Goal: Task Accomplishment & Management: Use online tool/utility

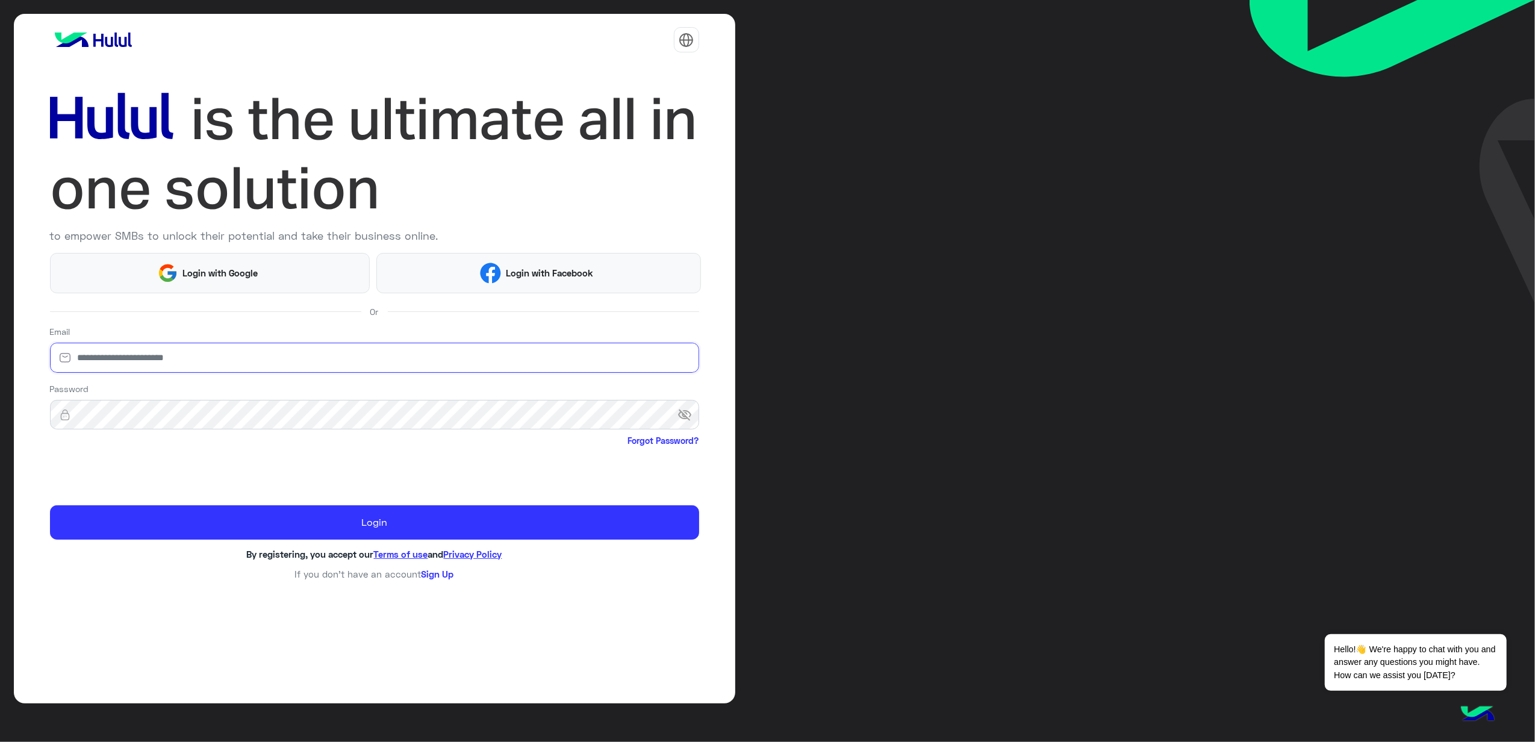
click at [298, 360] on input "email" at bounding box center [374, 358] width 649 height 30
type input "**********"
click at [685, 420] on span "visibility_off" at bounding box center [689, 415] width 22 height 22
click at [685, 417] on span "visibility" at bounding box center [689, 415] width 22 height 22
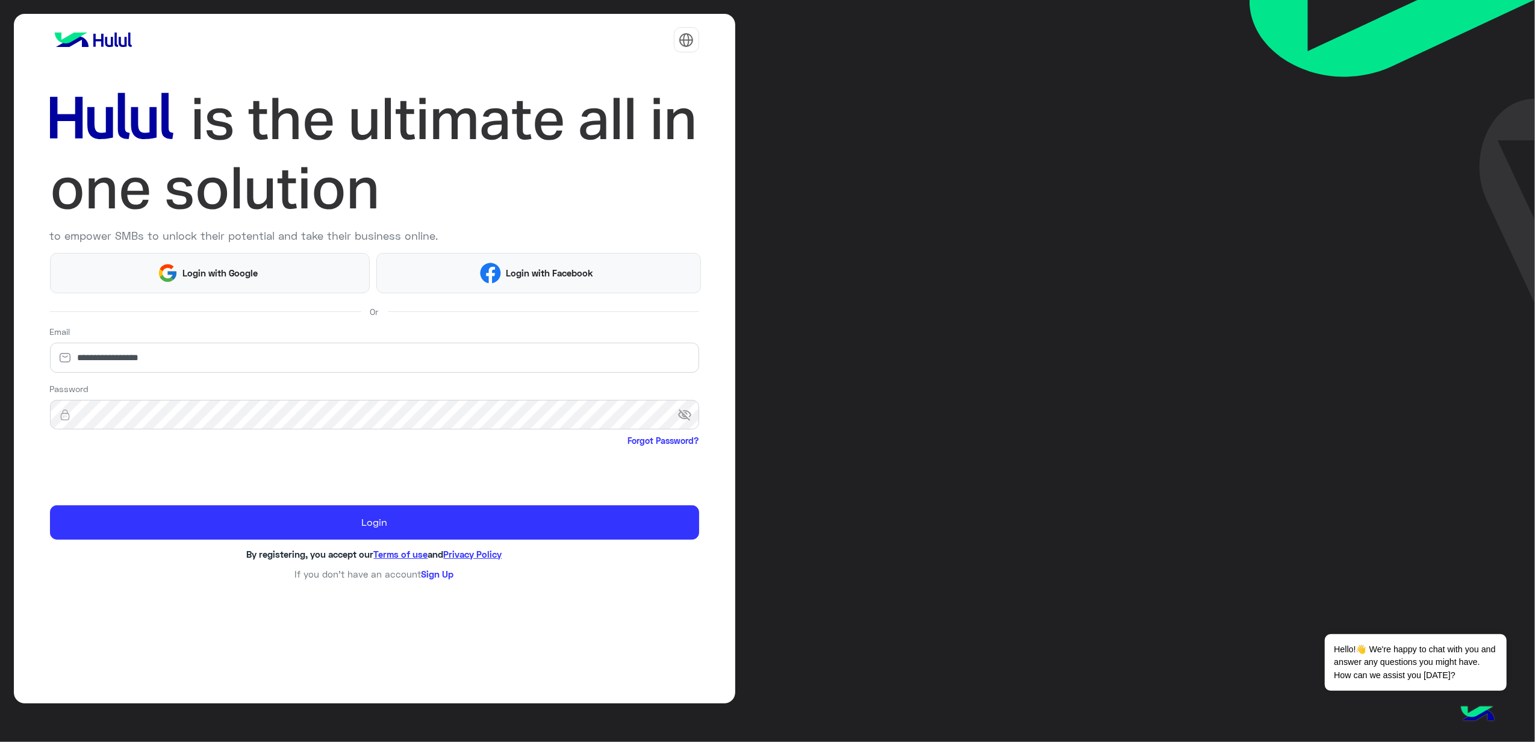
click at [685, 417] on span "visibility_off" at bounding box center [689, 415] width 22 height 22
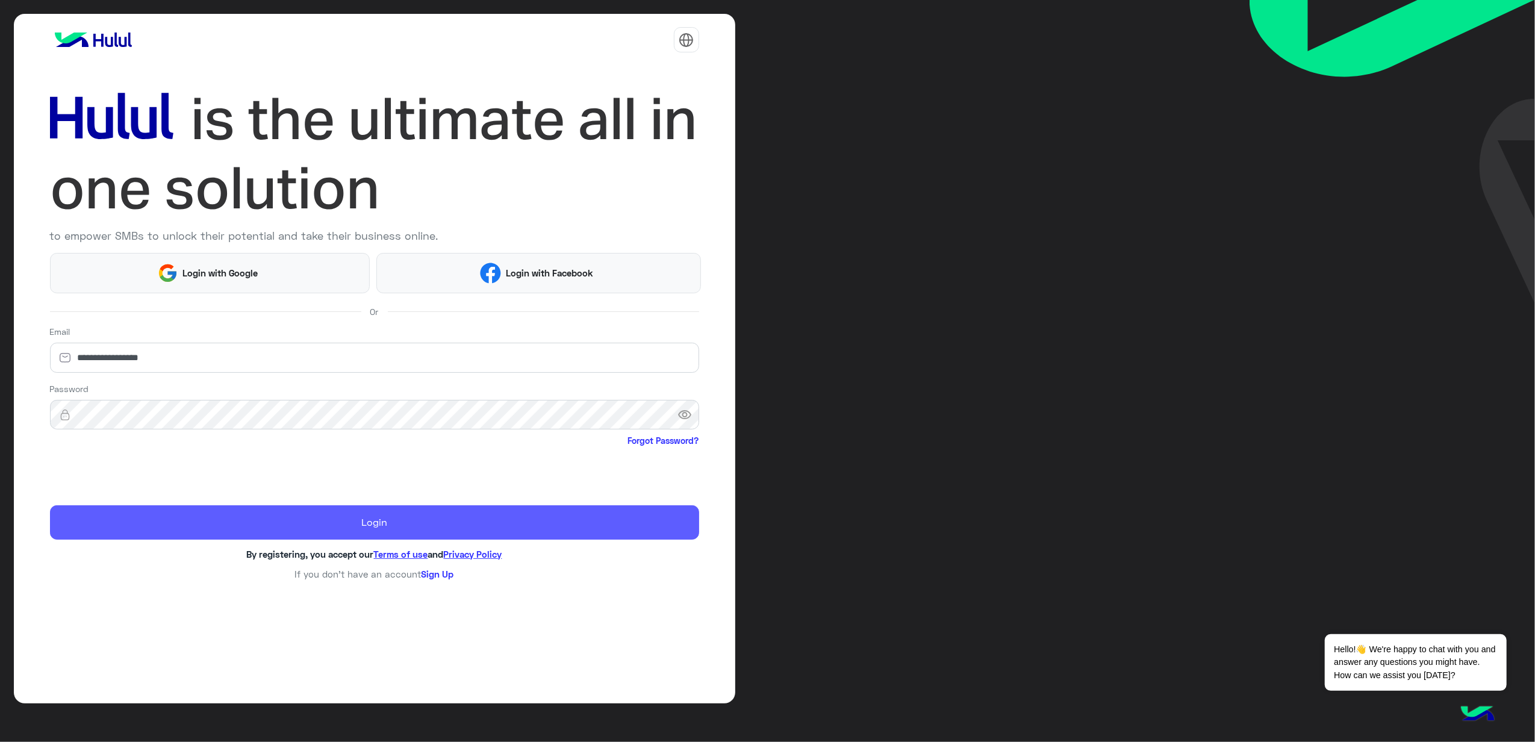
click at [283, 529] on button "Login" at bounding box center [374, 522] width 649 height 34
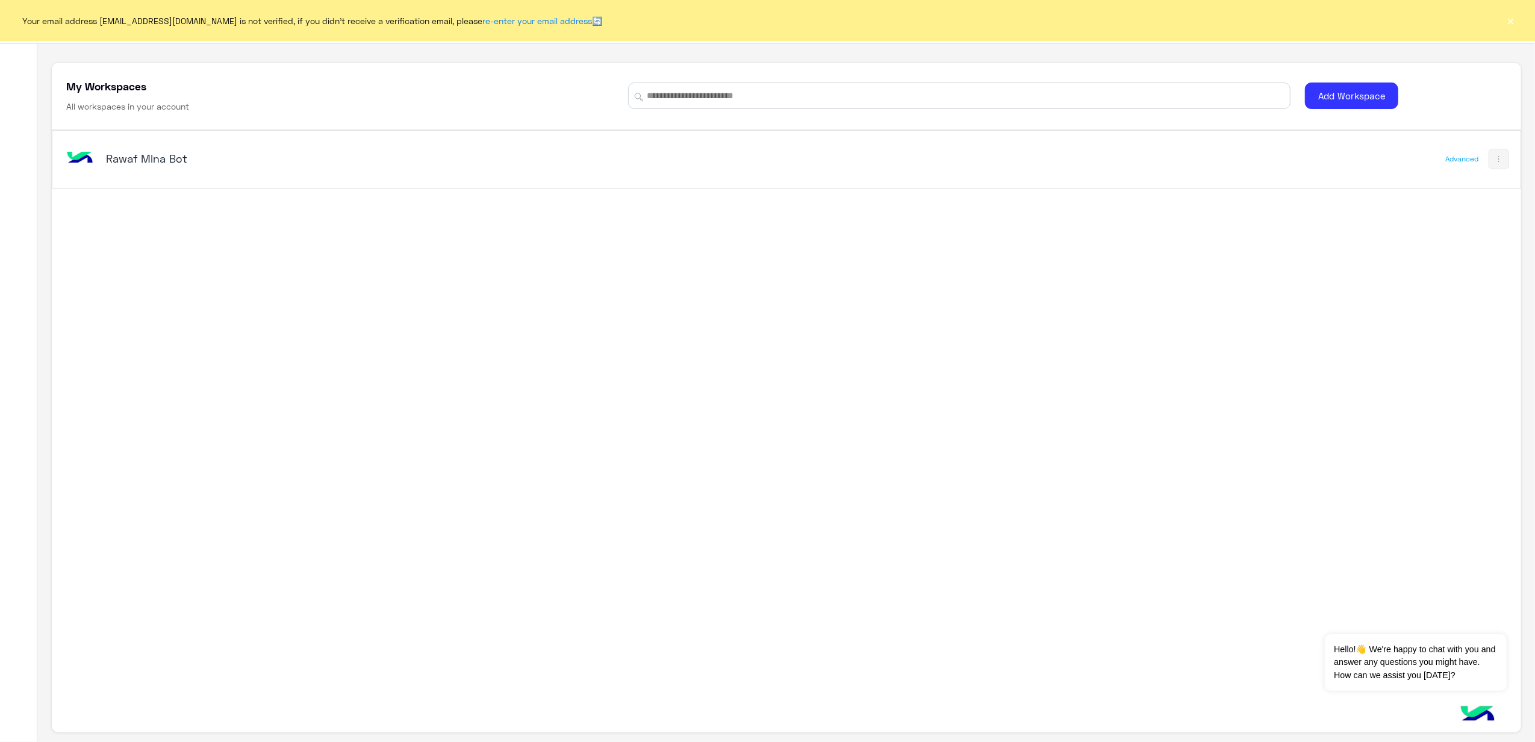
click at [1504, 17] on div "Your email address [EMAIL_ADDRESS][DOMAIN_NAME] is not verified, if you didn't …" at bounding box center [767, 20] width 1535 height 41
click at [1507, 20] on button "×" at bounding box center [1511, 20] width 12 height 12
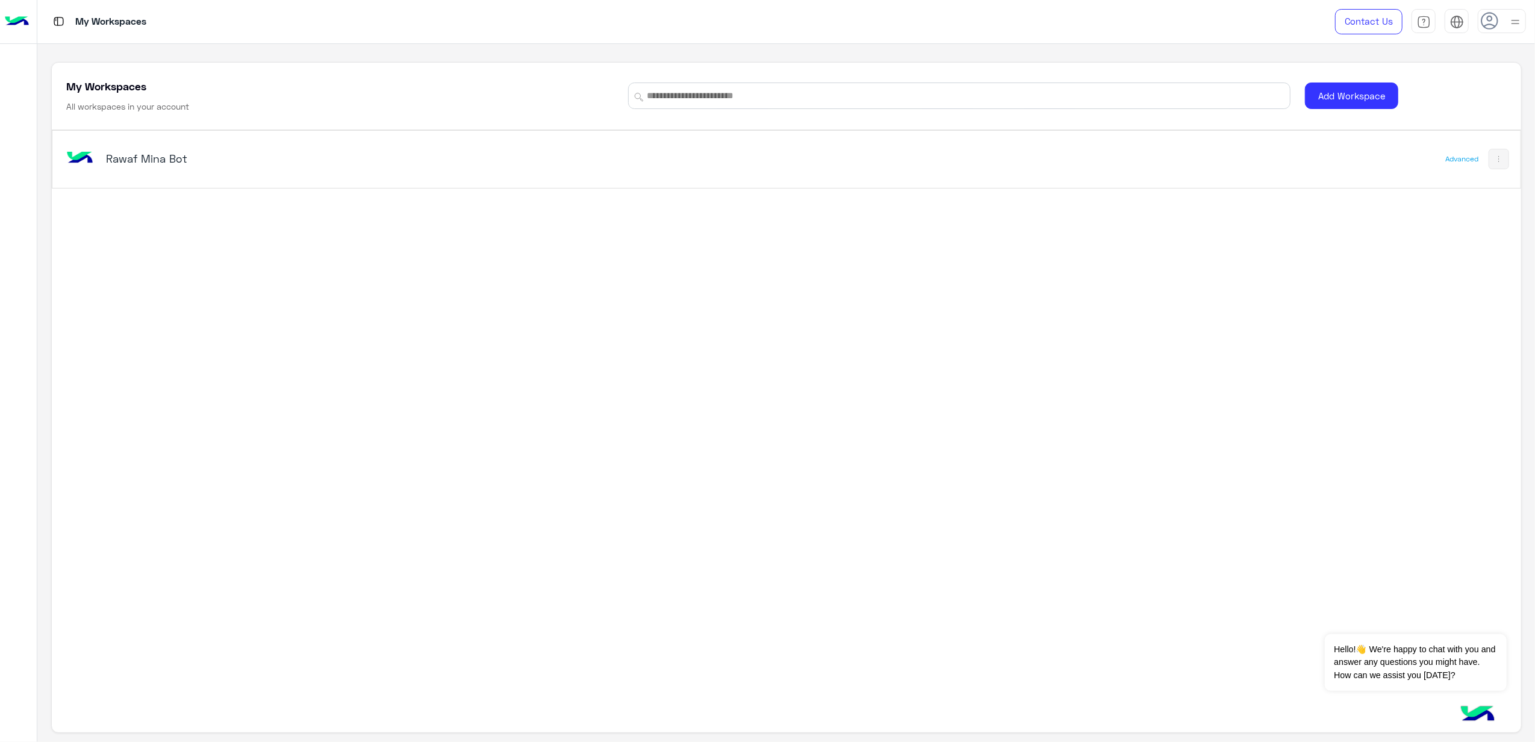
drag, startPoint x: 576, startPoint y: 143, endPoint x: 578, endPoint y: 149, distance: 6.3
click at [578, 149] on div "Rawaf Mina Bot" at bounding box center [497, 159] width 867 height 35
click at [475, 169] on div "Rawaf Mina Bot" at bounding box center [497, 159] width 867 height 35
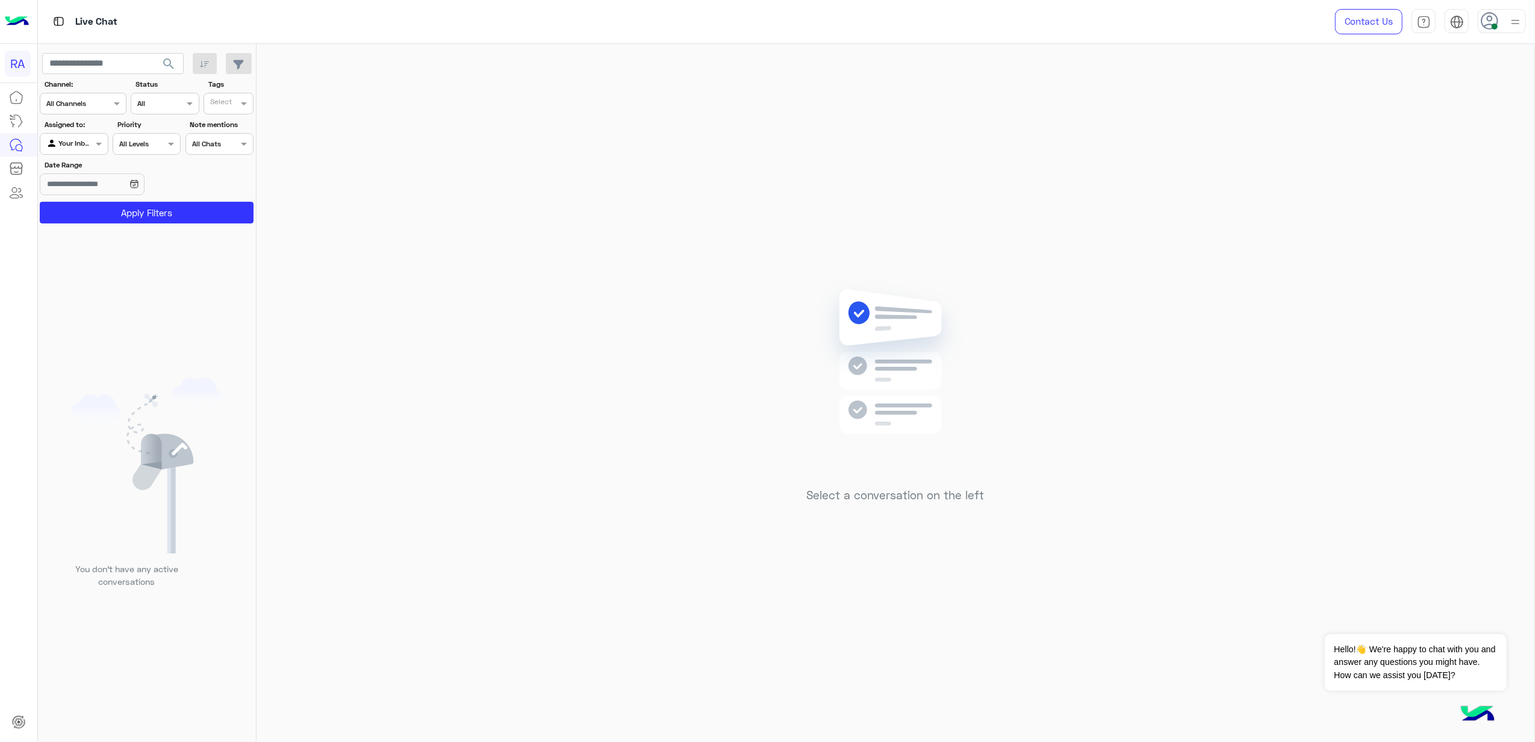
click at [77, 139] on div at bounding box center [73, 142] width 67 height 11
click at [84, 189] on b "Unassigned" at bounding box center [81, 191] width 46 height 10
click at [92, 206] on button "Apply Filters" at bounding box center [147, 213] width 214 height 22
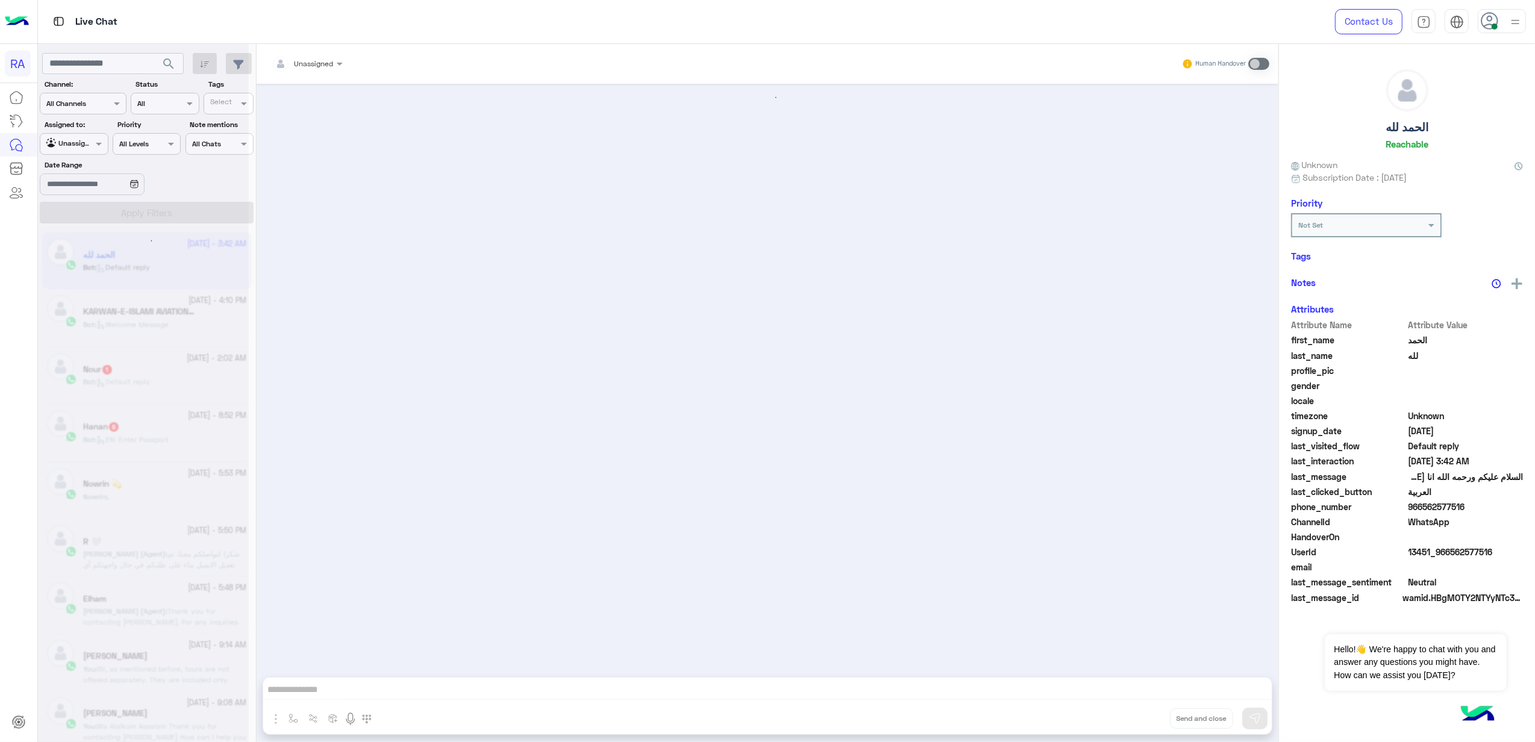
scroll to position [994, 0]
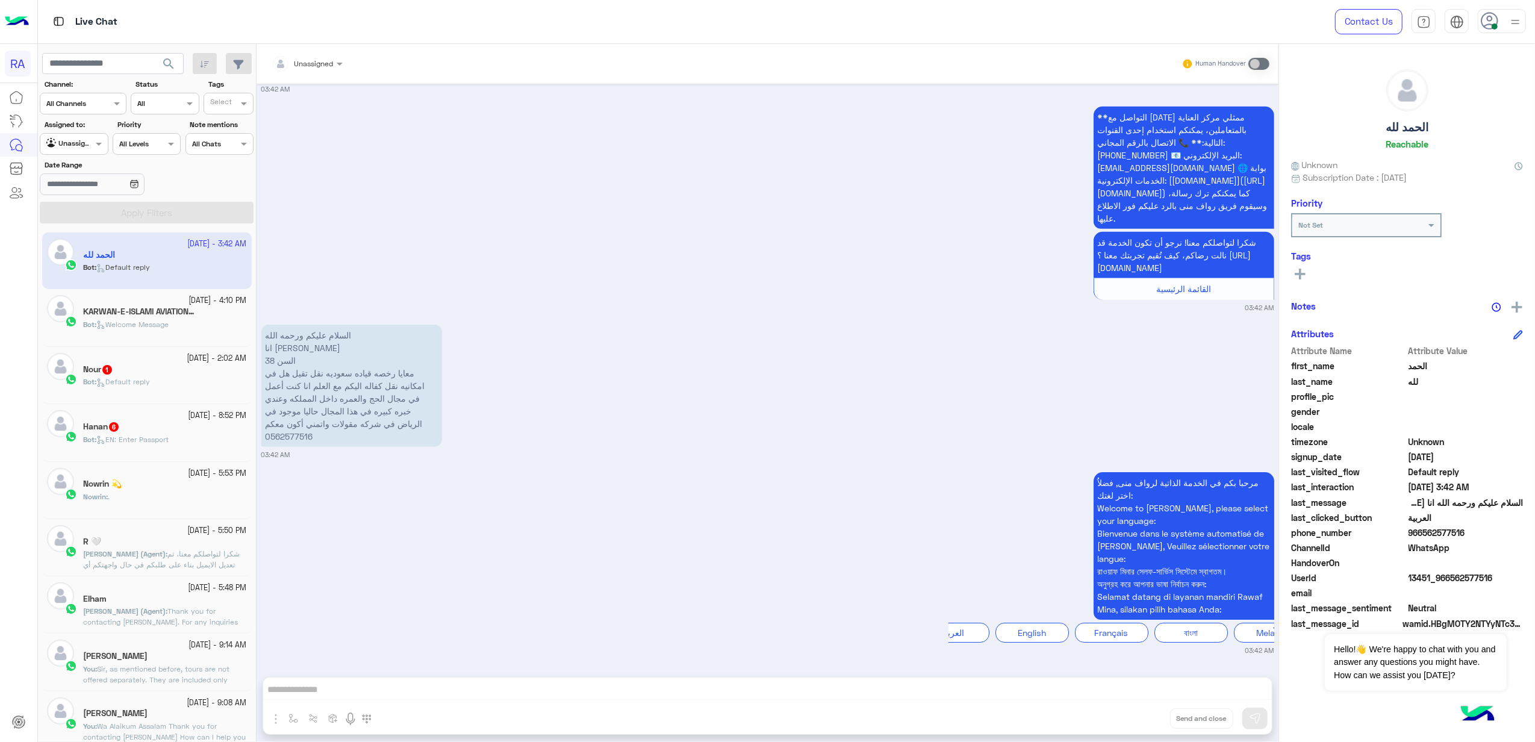
click at [173, 317] on h5 "KARWAN-E-ISLAMI AVIATION 1" at bounding box center [140, 312] width 114 height 10
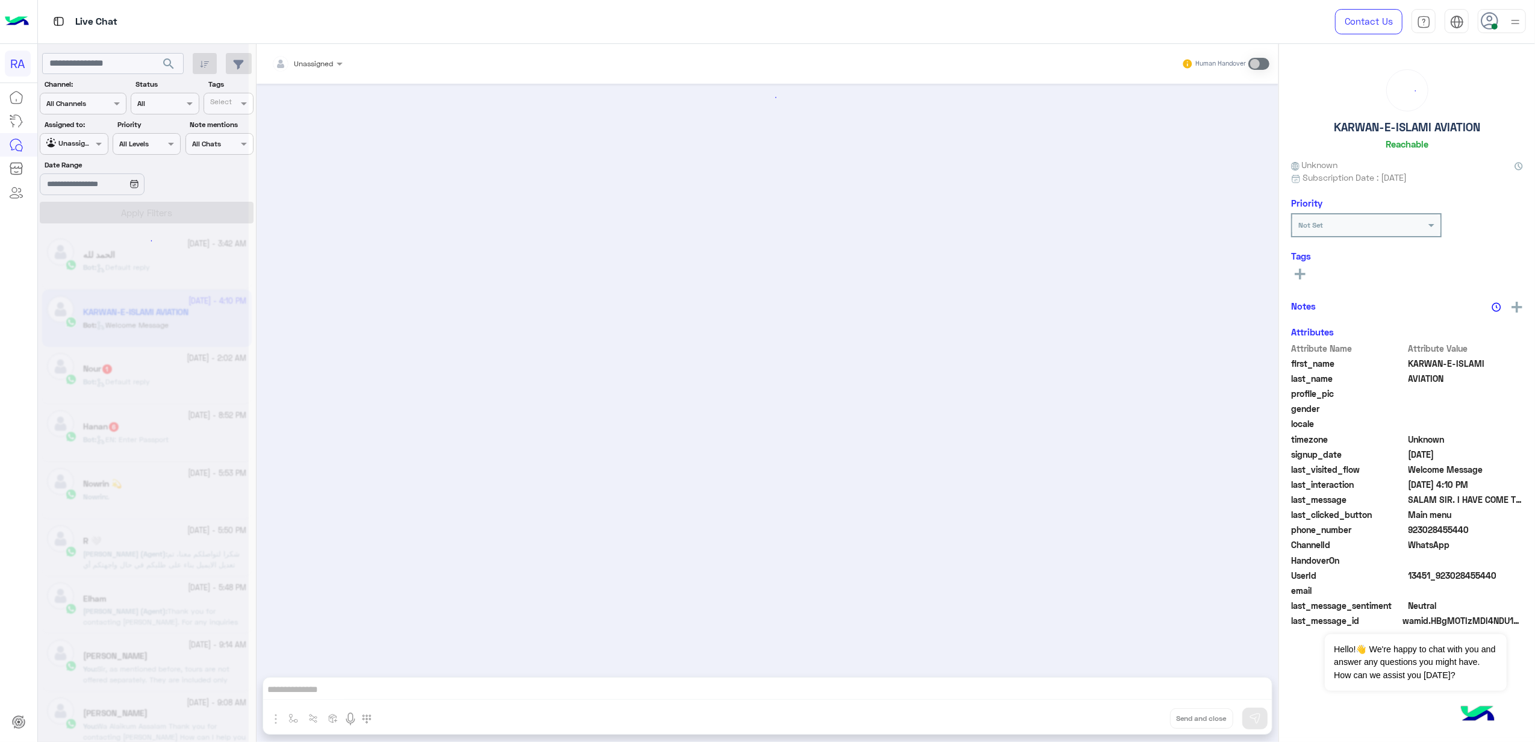
scroll to position [2282, 0]
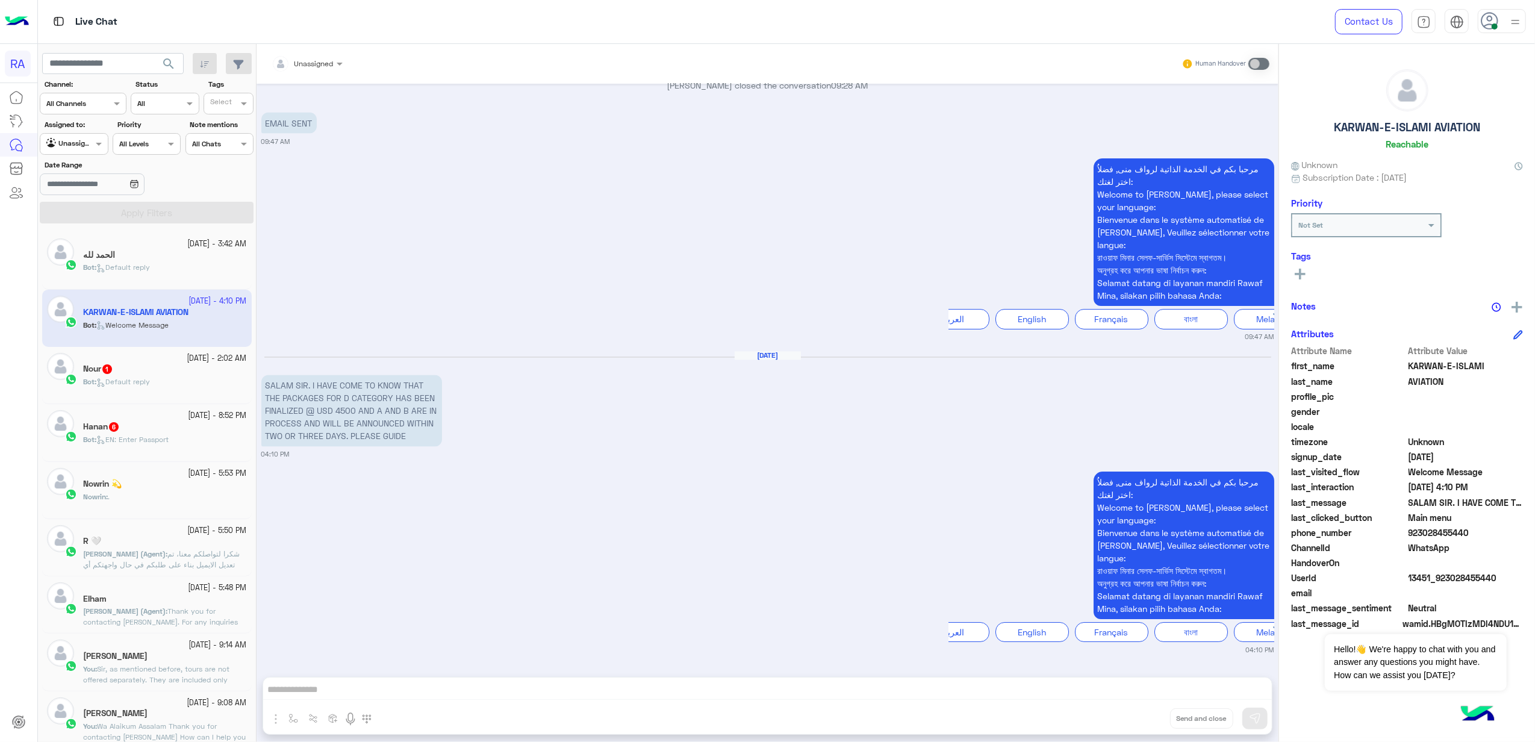
click at [508, 591] on div "مرحبا بكم في الخدمة الذاتية لرواف منى, فضلاُ اختر لغتك: Welcome to Rawaf Mina, …" at bounding box center [767, 562] width 1013 height 187
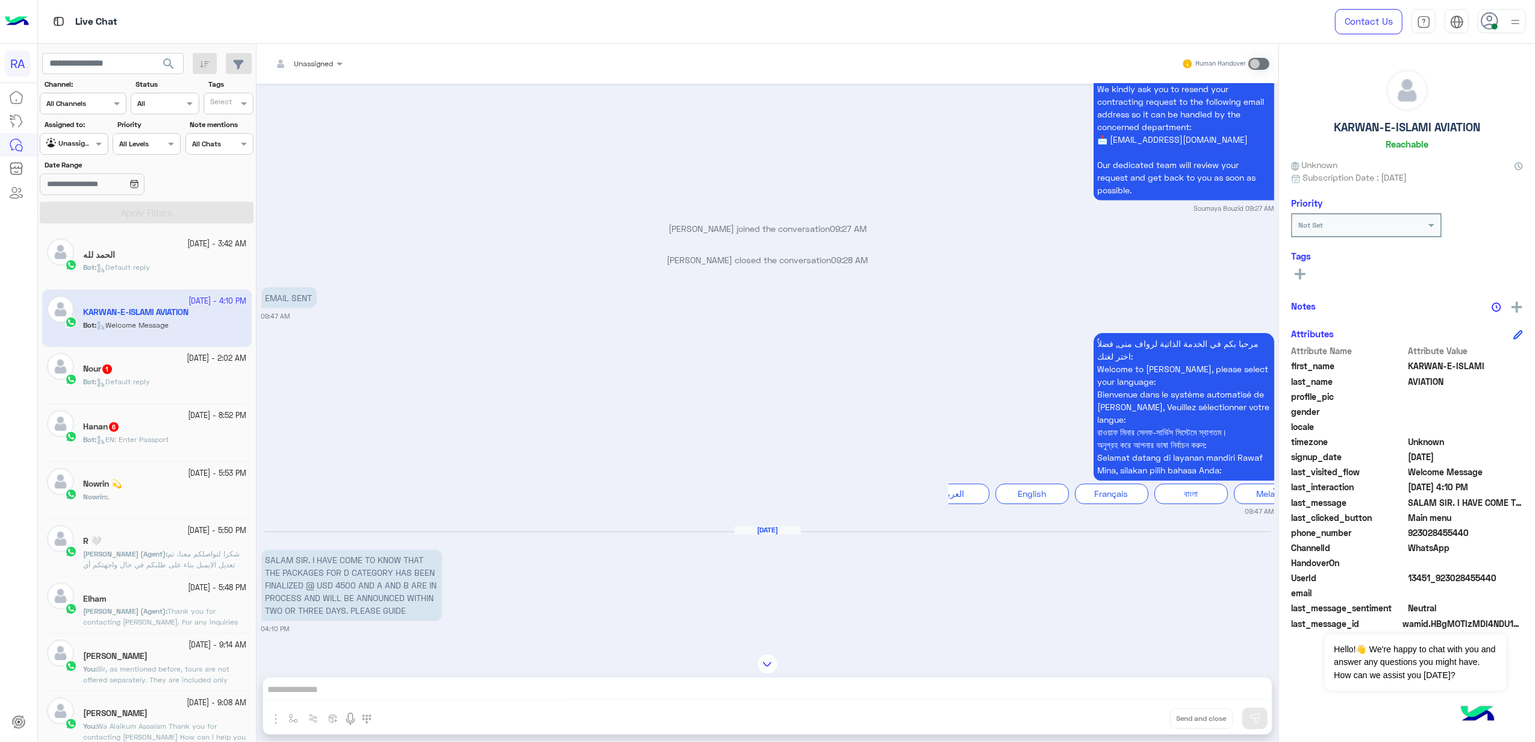
scroll to position [2041, 0]
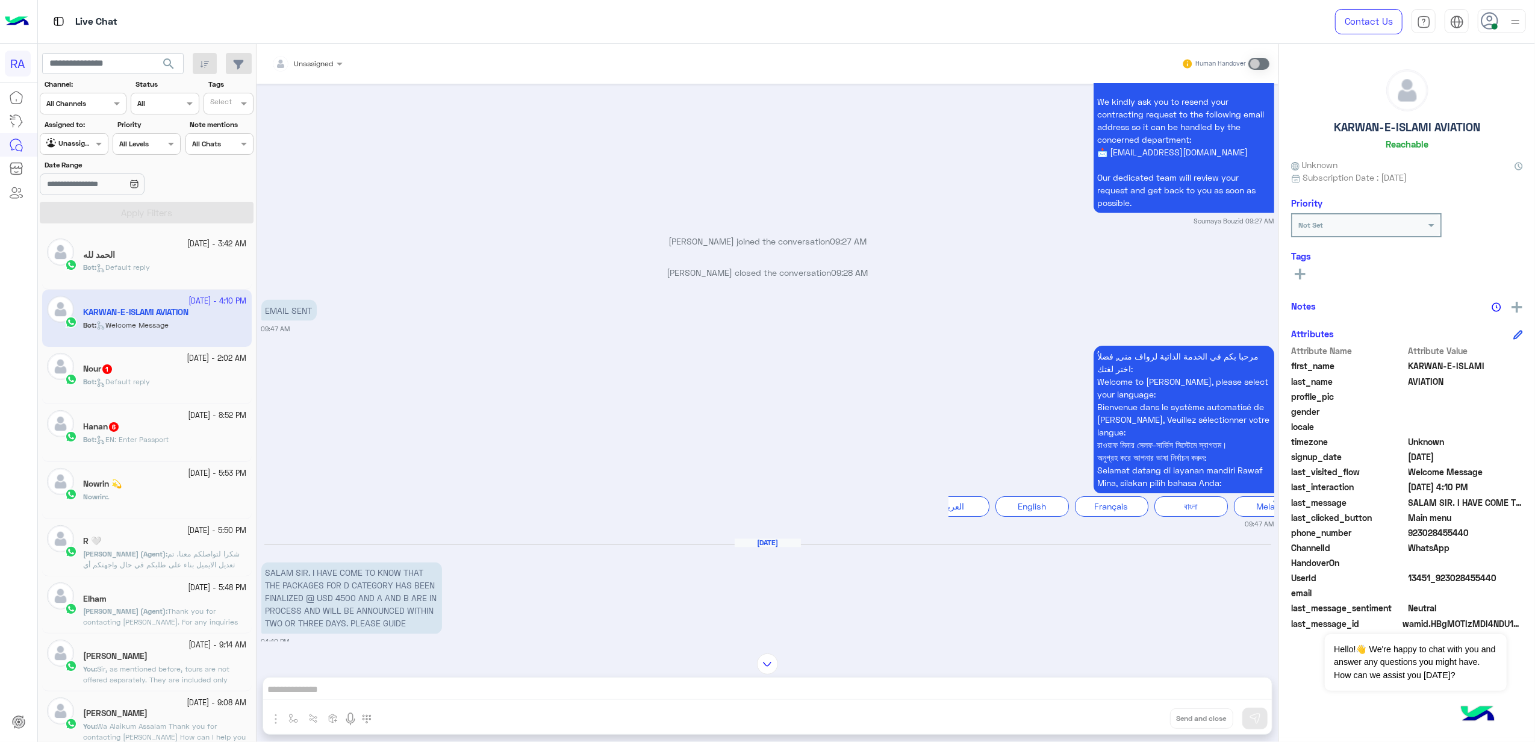
click at [146, 426] on div "Hanan 6" at bounding box center [165, 428] width 164 height 13
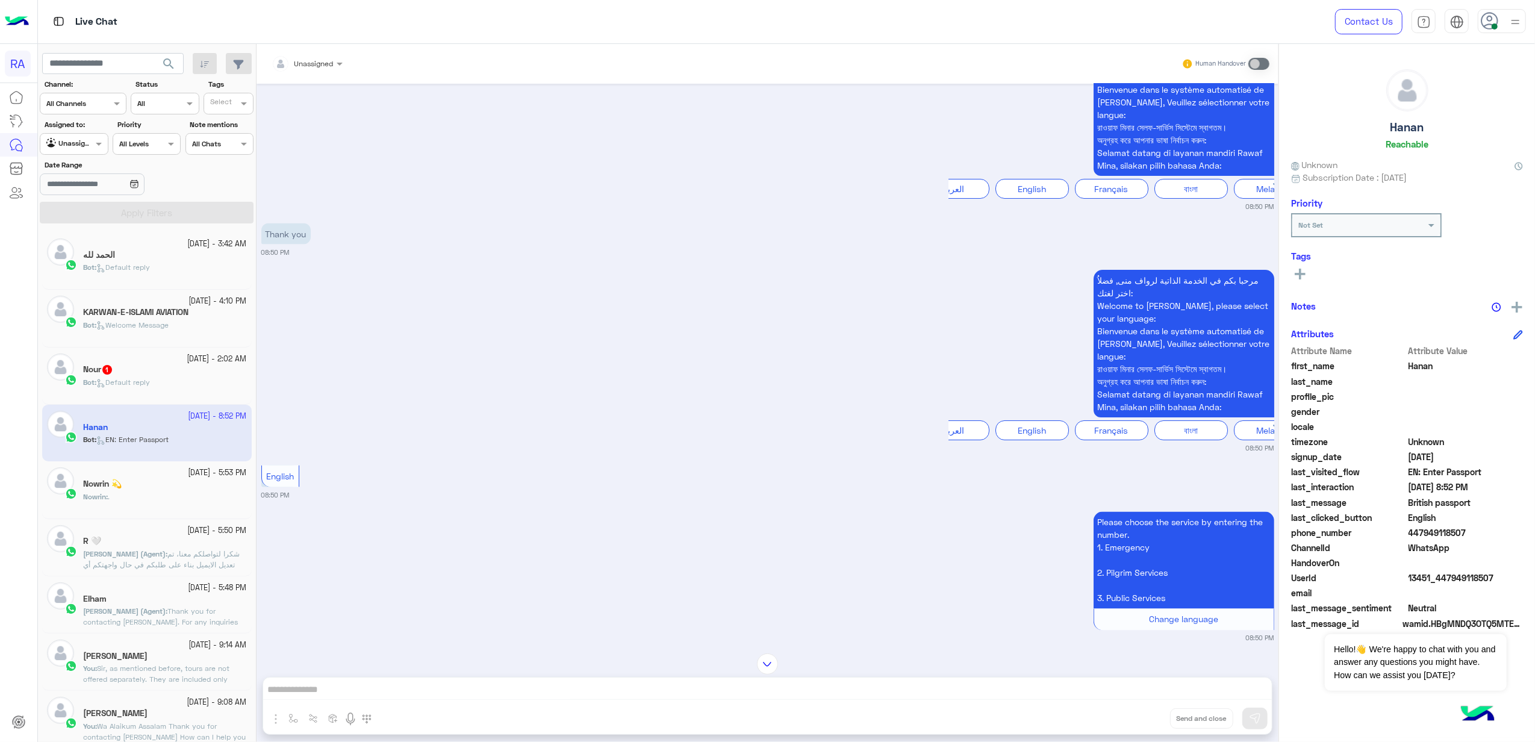
scroll to position [2369, 0]
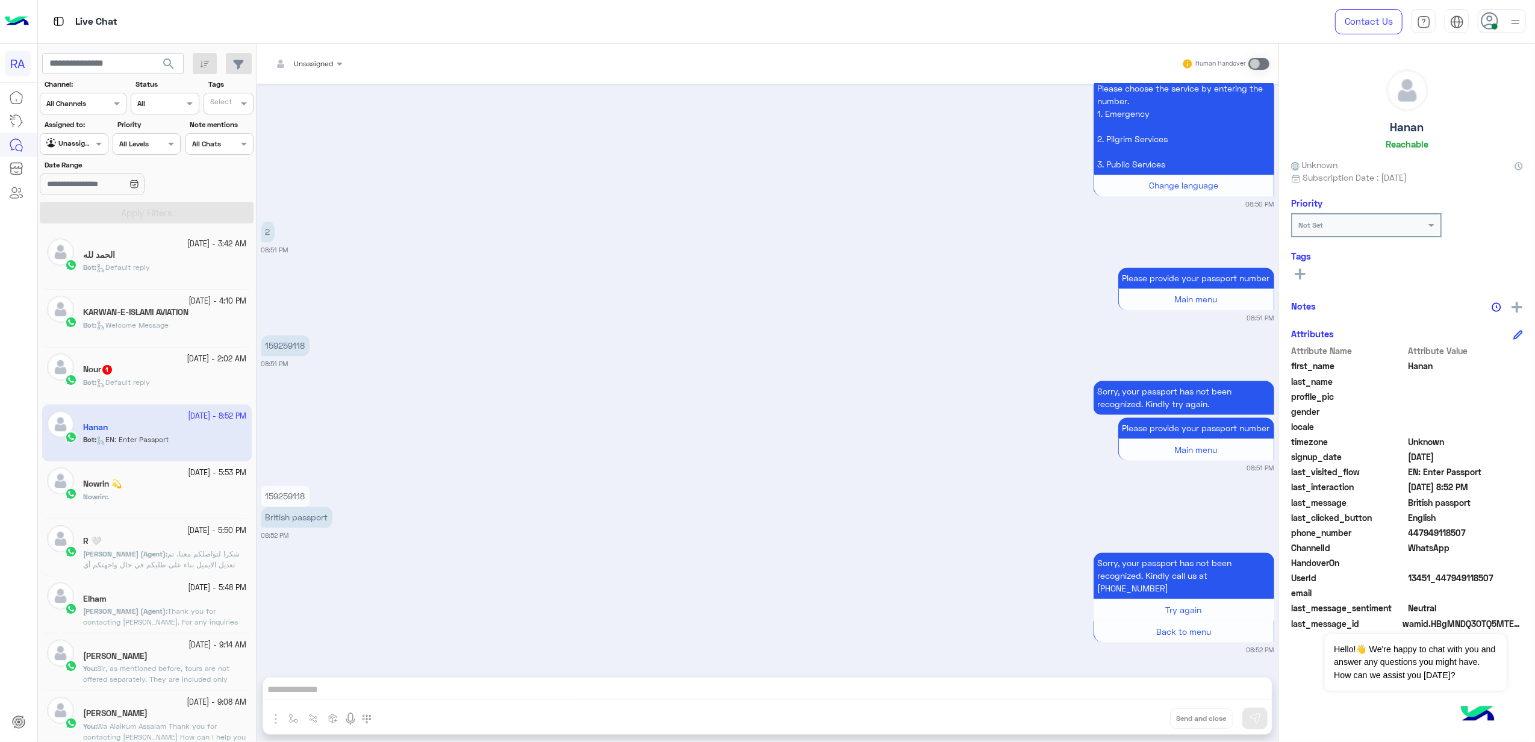
click at [104, 379] on span "Default reply" at bounding box center [123, 382] width 54 height 9
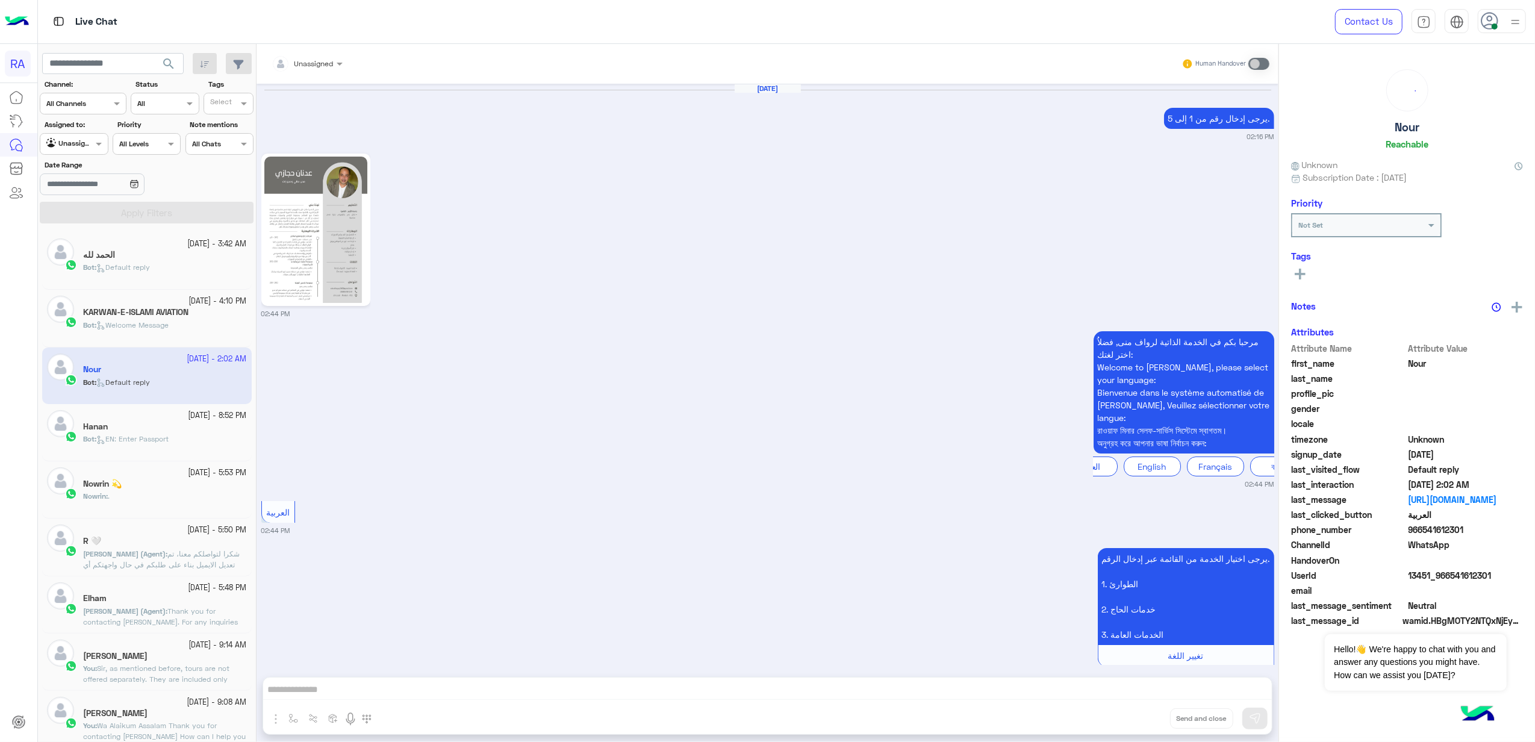
scroll to position [2743, 0]
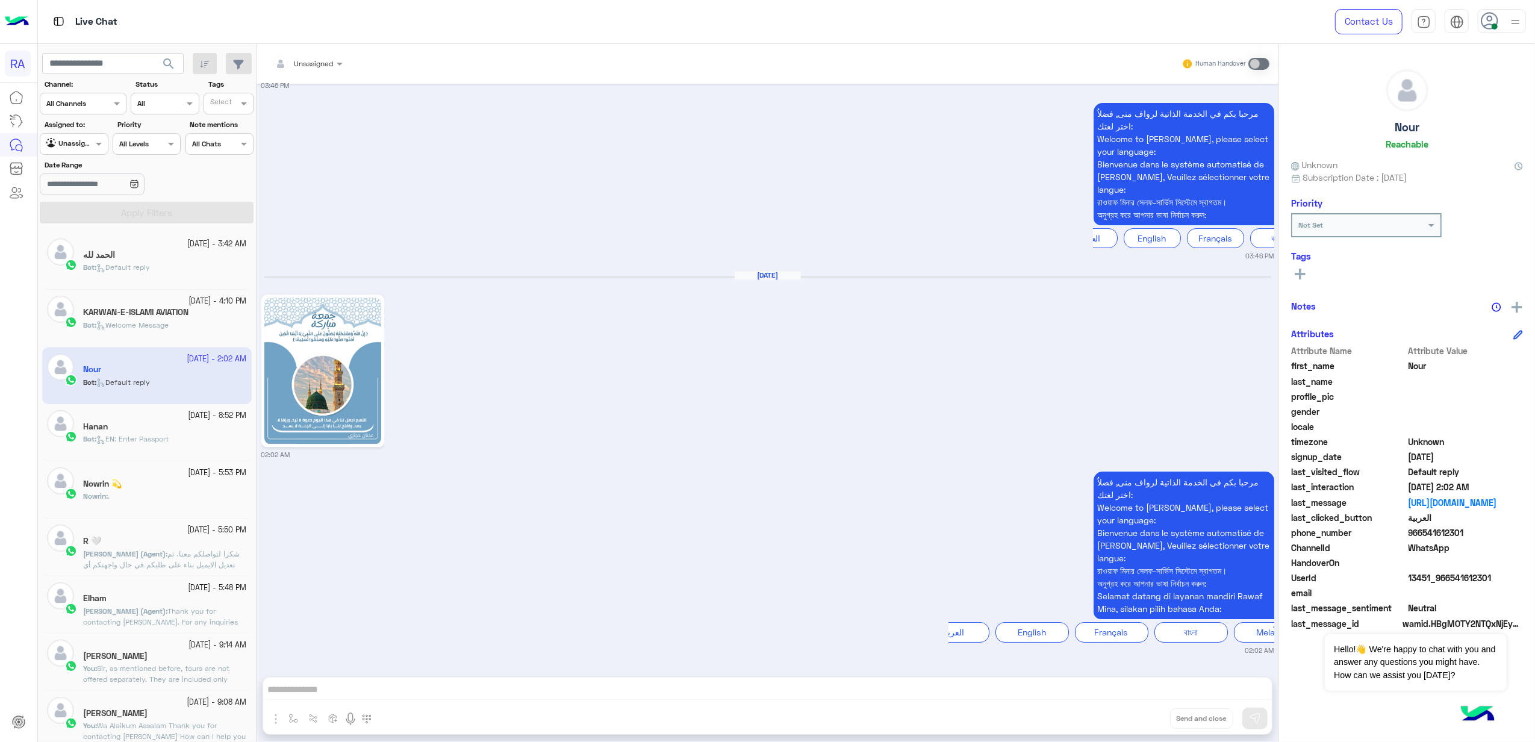
click at [330, 413] on img at bounding box center [322, 371] width 117 height 146
click at [148, 487] on div "Nowrin 💫" at bounding box center [165, 485] width 164 height 13
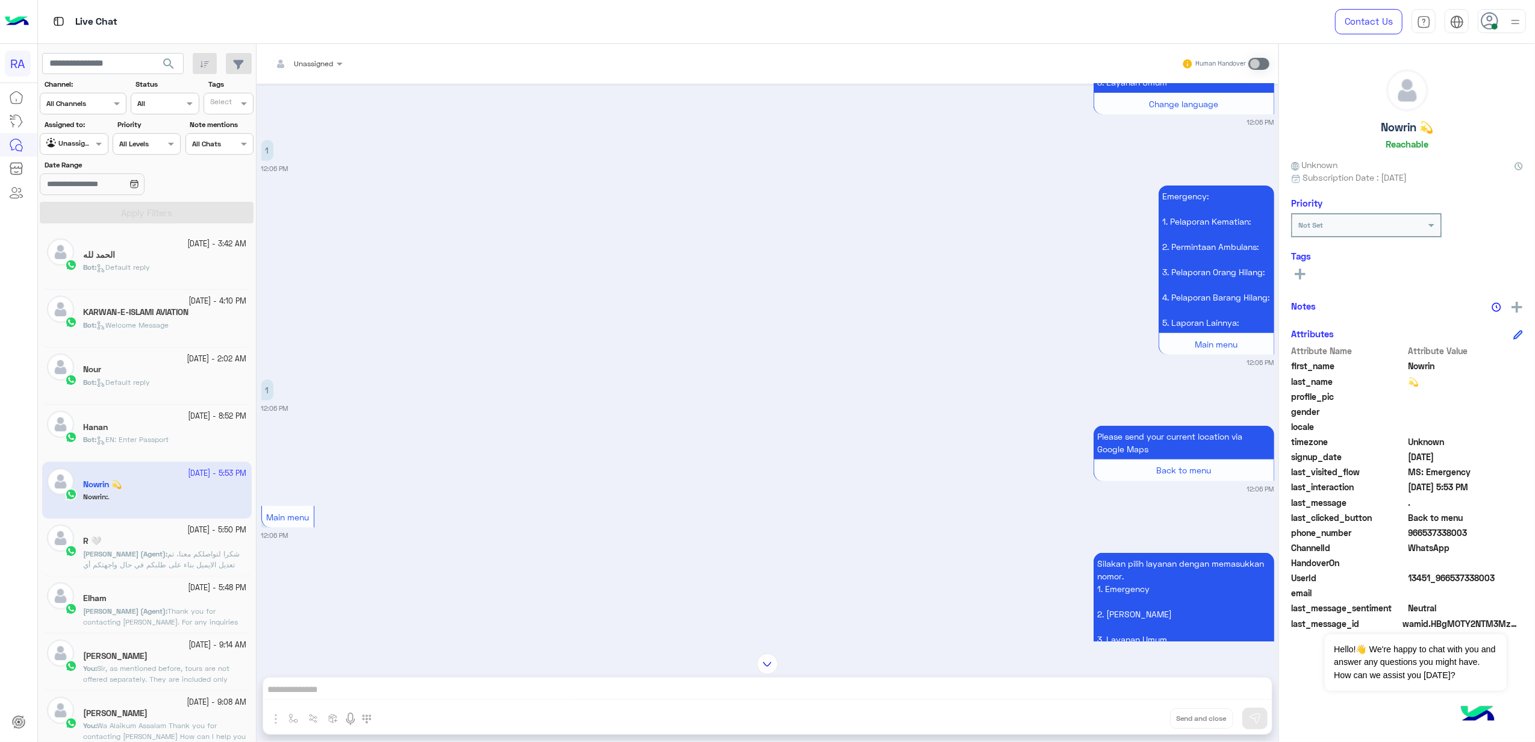
scroll to position [396, 0]
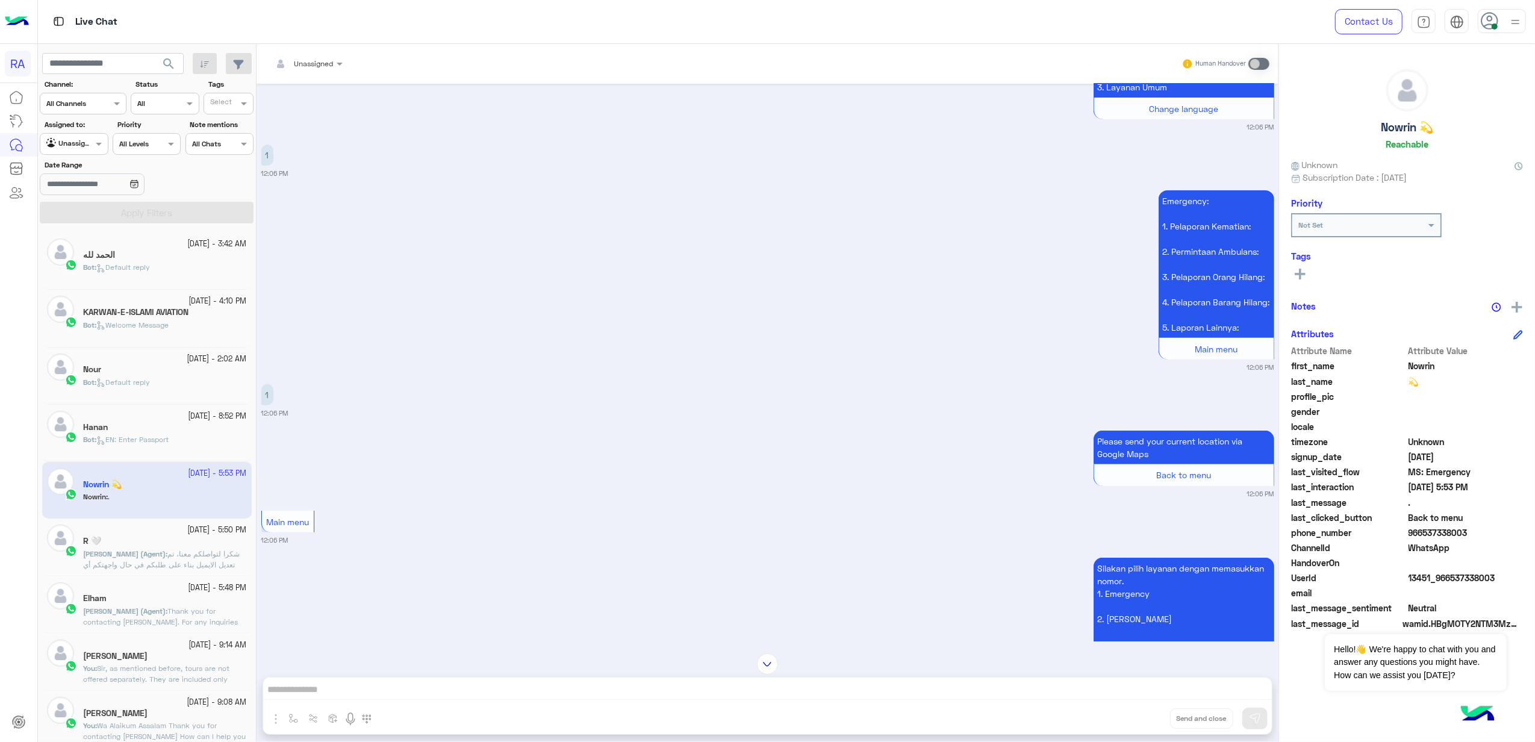
click at [172, 555] on span "شكرا لتواصلكم معنا، تم تعديل الايميل بناء على طلبكم في حال واجهتكم أي مشاكل أخر…" at bounding box center [161, 570] width 157 height 42
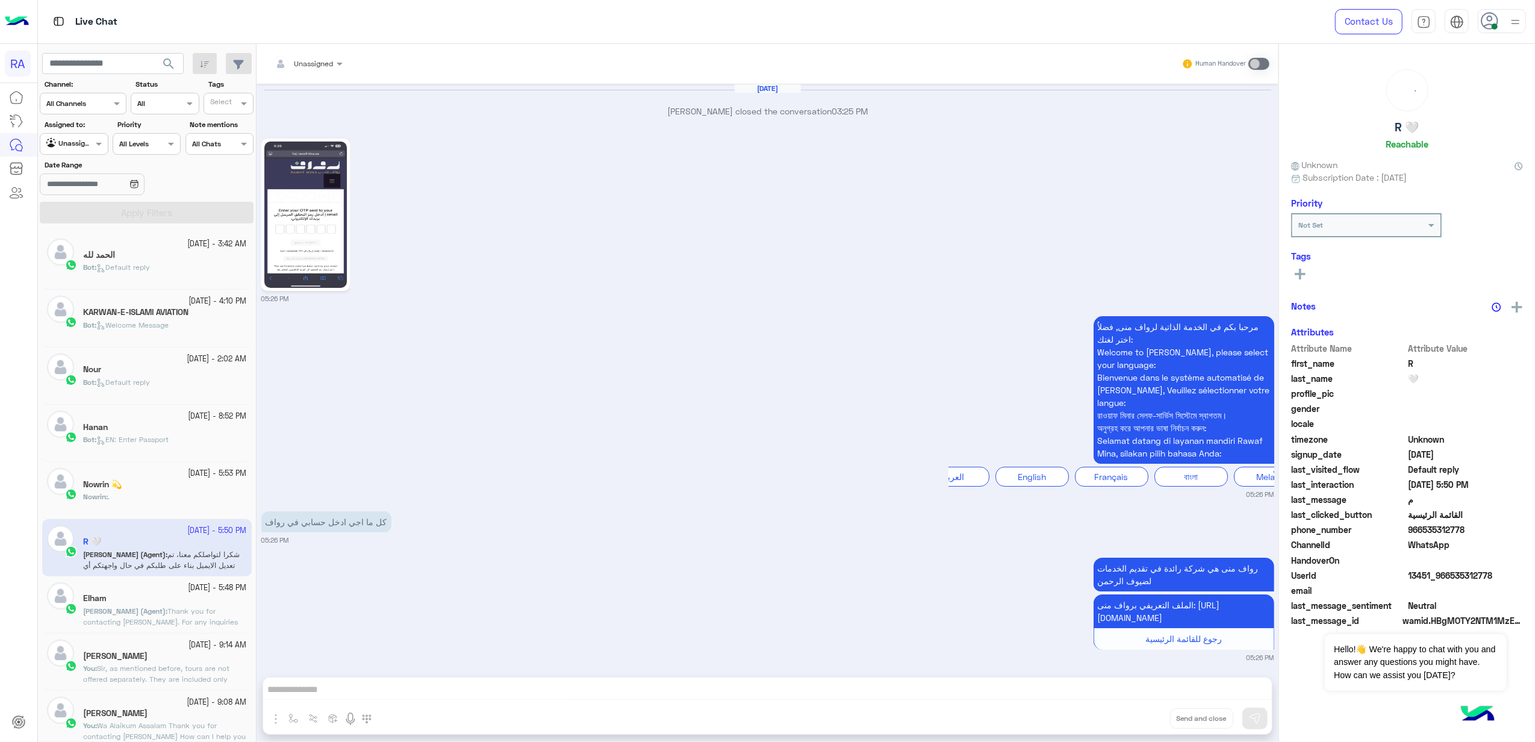
scroll to position [1836, 0]
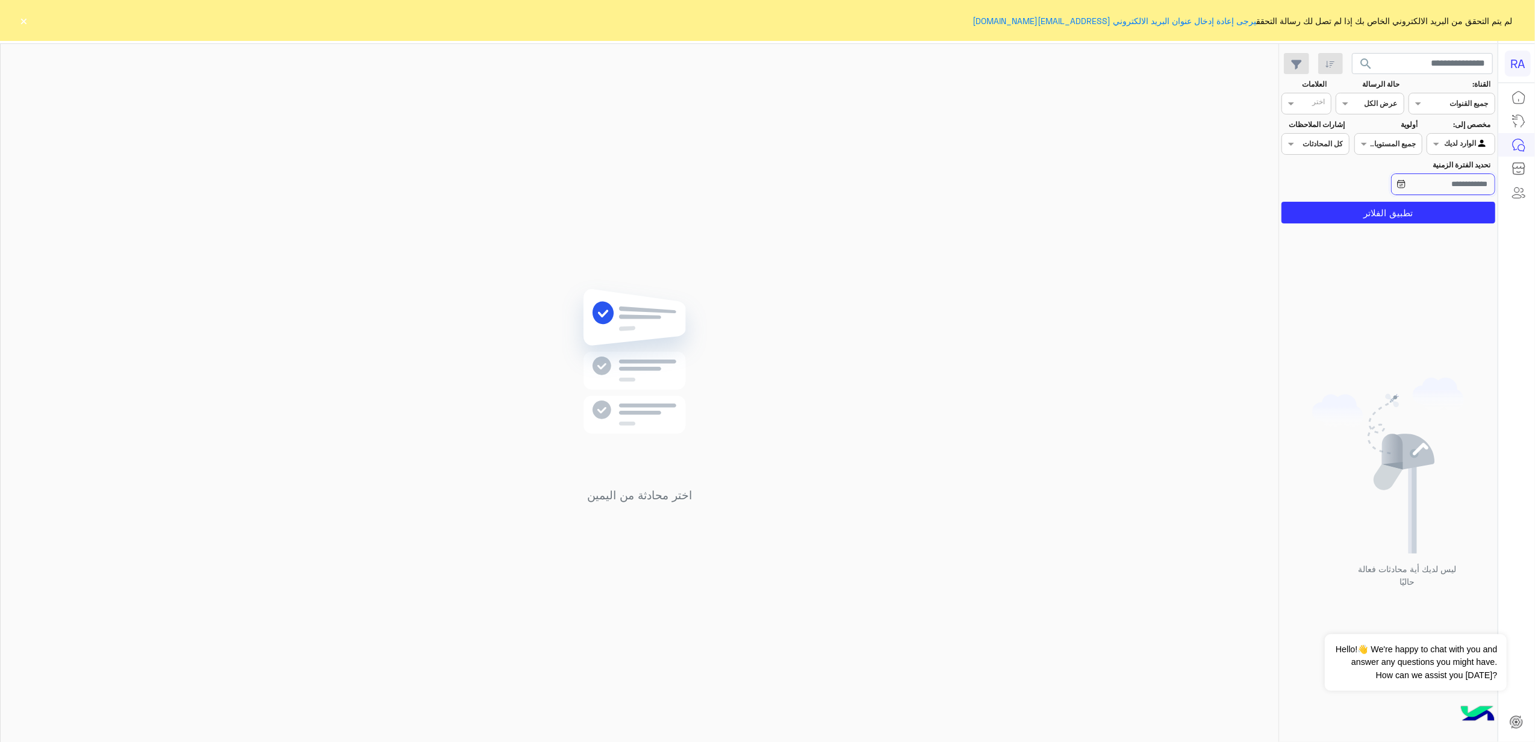
click at [1151, 178] on input "تحديد الفترة الزمنية" at bounding box center [1444, 184] width 104 height 22
click at [1151, 147] on input "text" at bounding box center [1475, 142] width 28 height 11
click at [1151, 196] on div "غير معينة" at bounding box center [1461, 191] width 68 height 23
click at [1151, 188] on input "تحديد الفترة الزمنية" at bounding box center [1444, 184] width 104 height 22
click at [1151, 128] on label "مخصص إلى:" at bounding box center [1460, 124] width 62 height 11
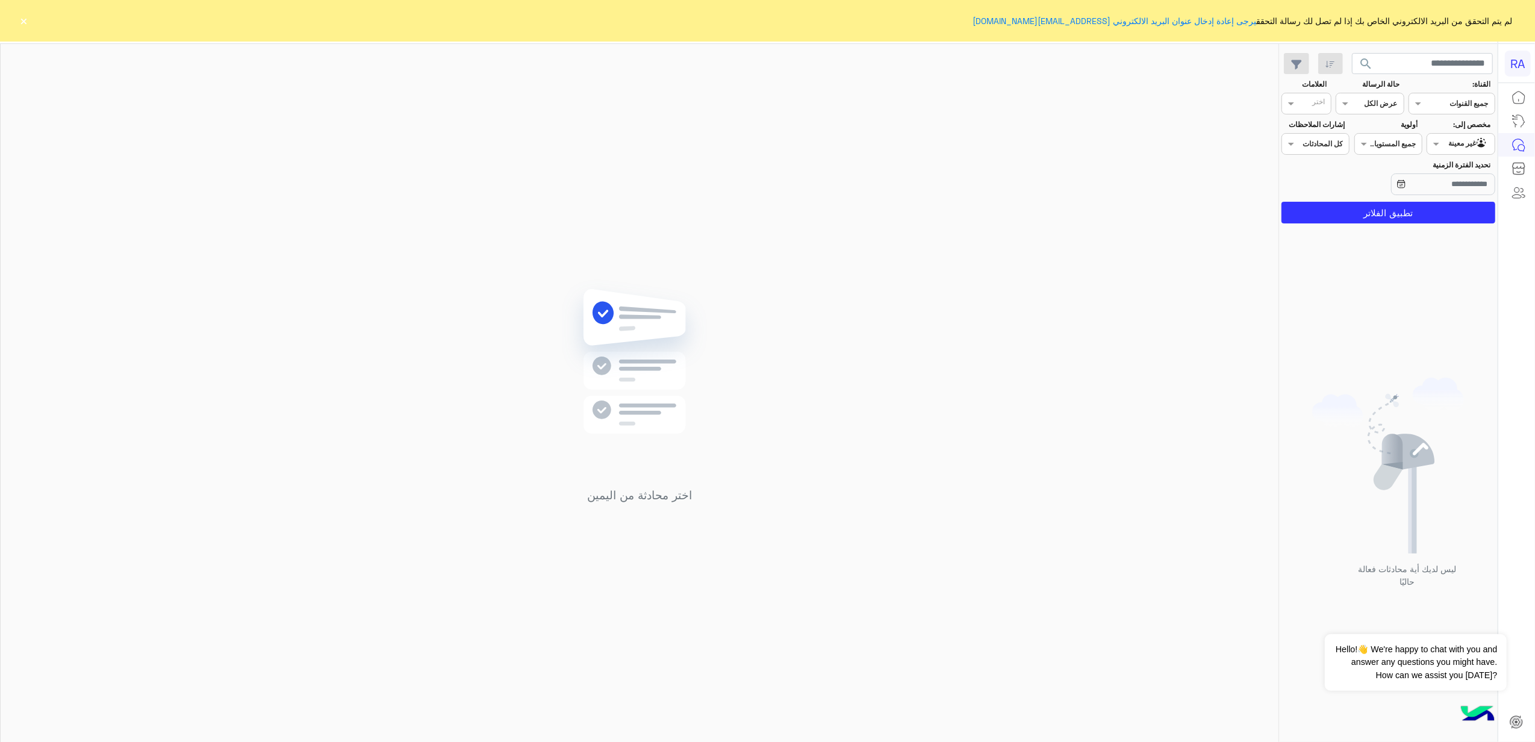
click at [1151, 155] on div "Agent Filter غير معينة" at bounding box center [1461, 144] width 68 height 22
click at [1151, 210] on b "الوارد لديك" at bounding box center [1459, 214] width 38 height 10
click at [1151, 212] on button "تطبيق الفلاتر" at bounding box center [1389, 213] width 214 height 22
click at [1151, 139] on input "text" at bounding box center [1475, 142] width 28 height 11
click at [1151, 192] on b "غير معينة" at bounding box center [1461, 191] width 33 height 10
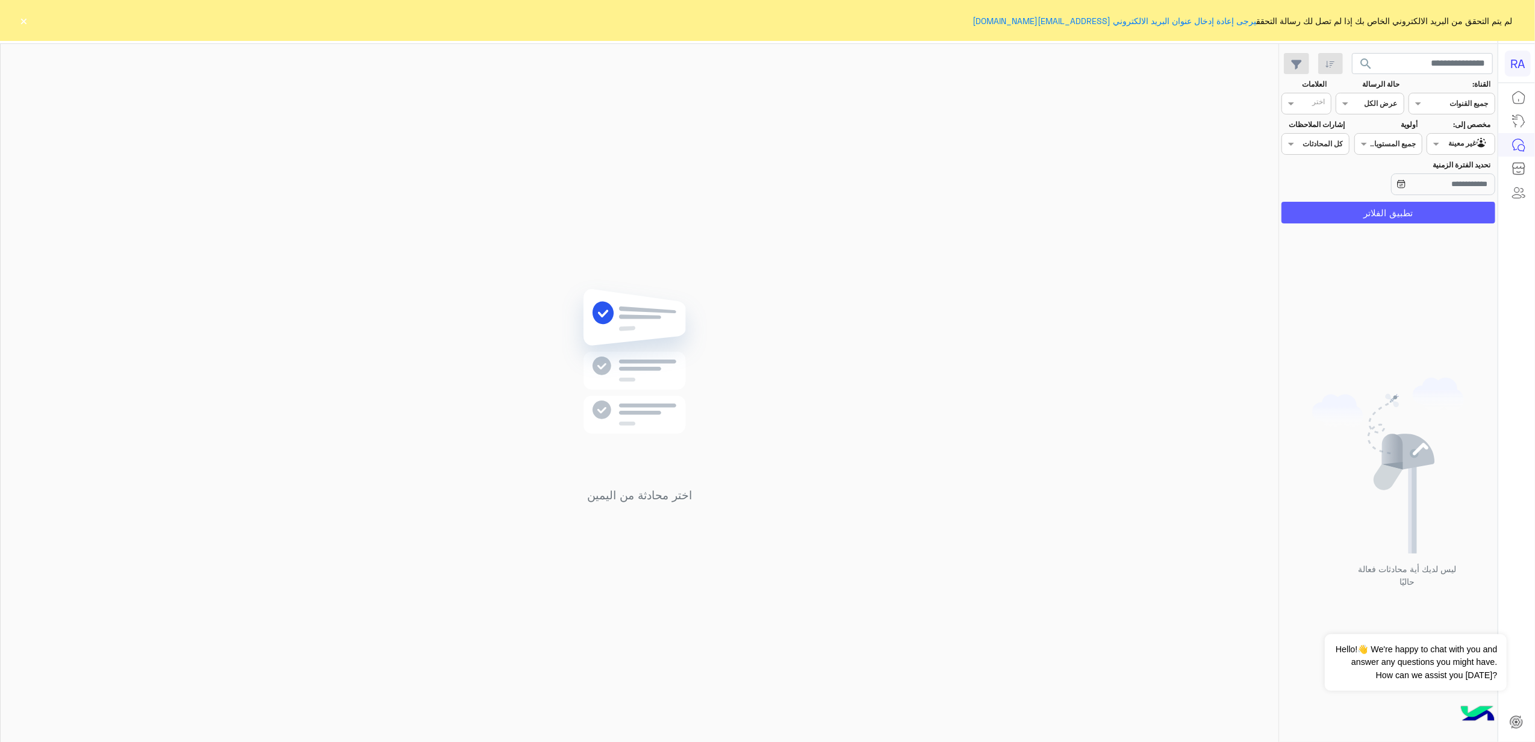
click at [1151, 212] on button "تطبيق الفلاتر" at bounding box center [1389, 213] width 214 height 22
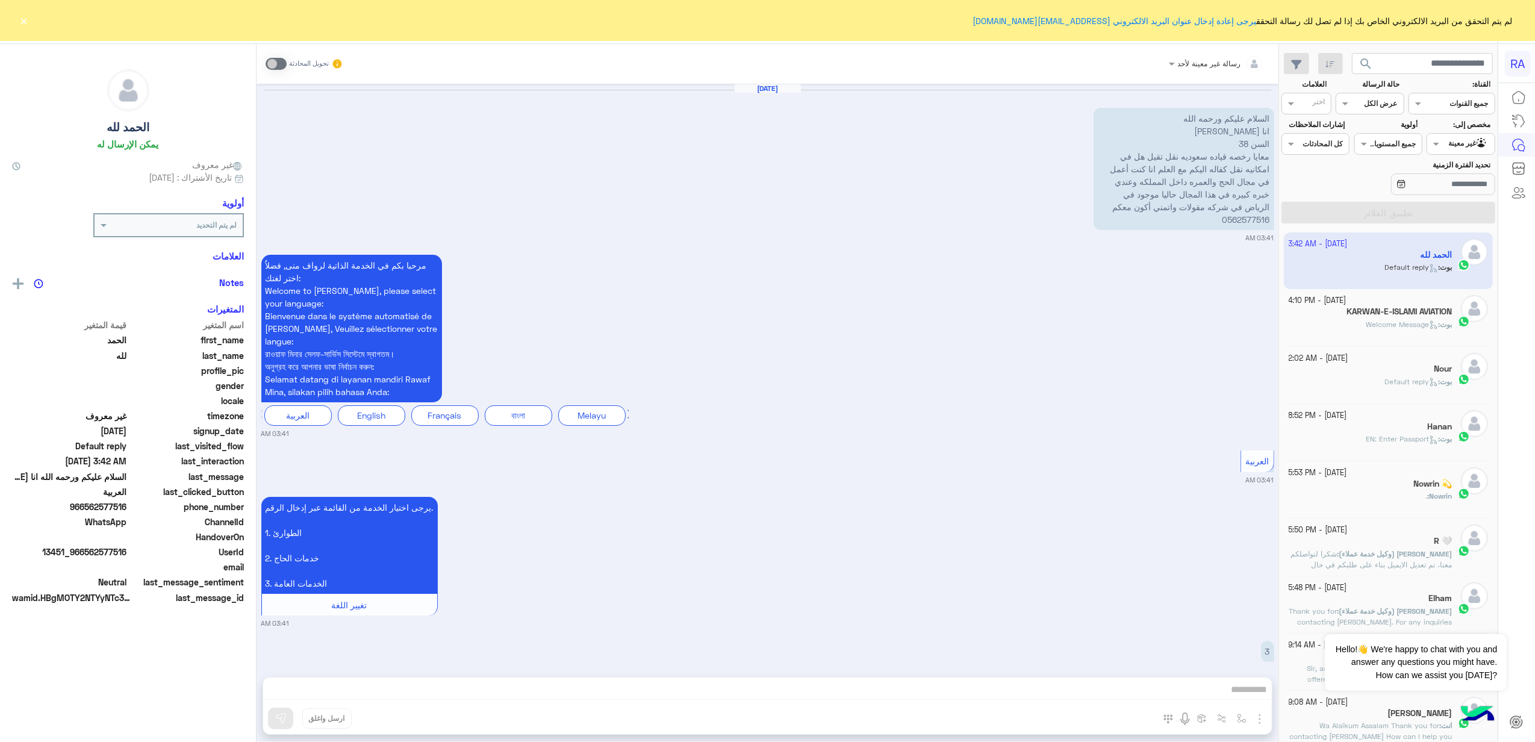
scroll to position [994, 0]
